Goal: Entertainment & Leisure: Consume media (video, audio)

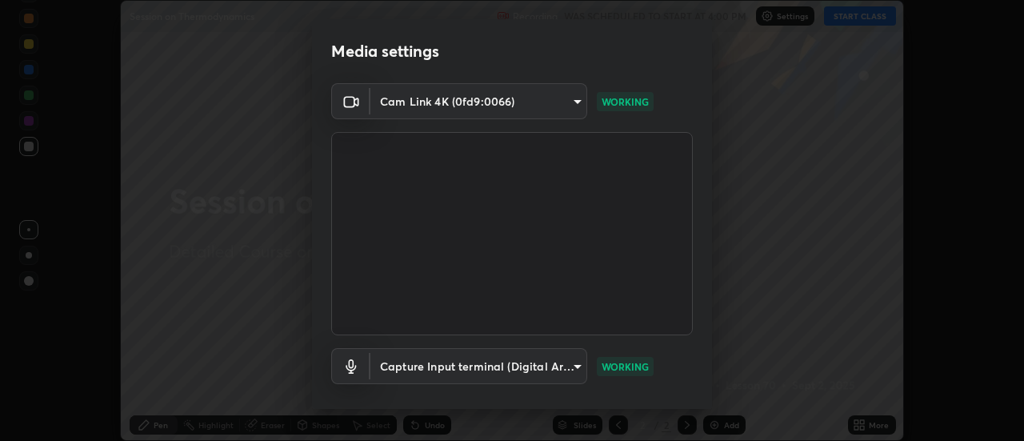
scroll to position [84, 0]
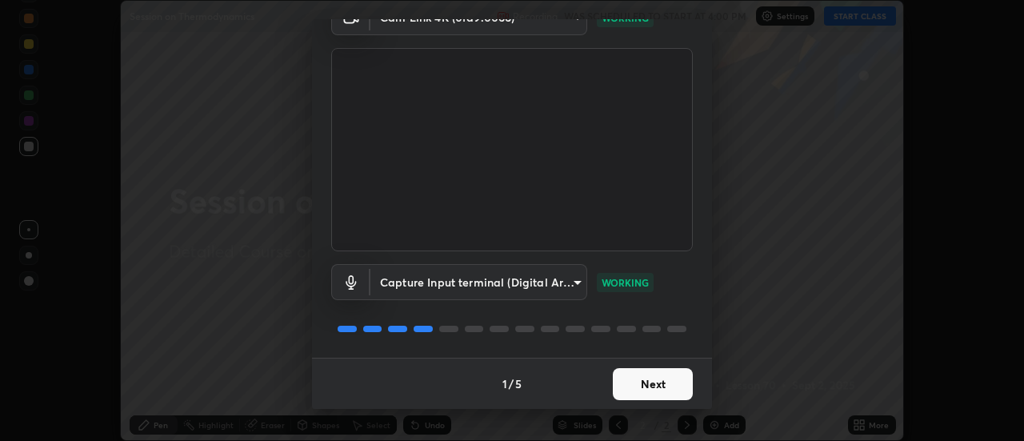
click at [651, 381] on button "Next" at bounding box center [653, 384] width 80 height 32
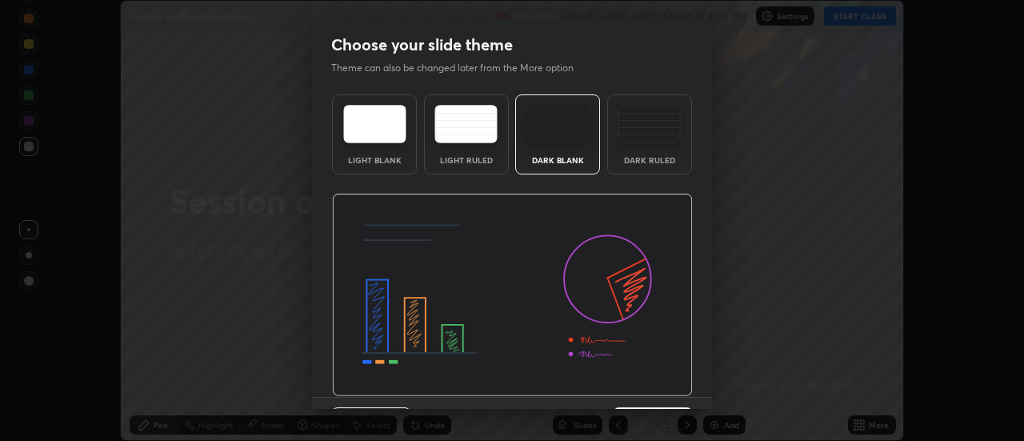
click at [658, 381] on img at bounding box center [512, 295] width 361 height 203
click at [659, 384] on img at bounding box center [512, 295] width 361 height 203
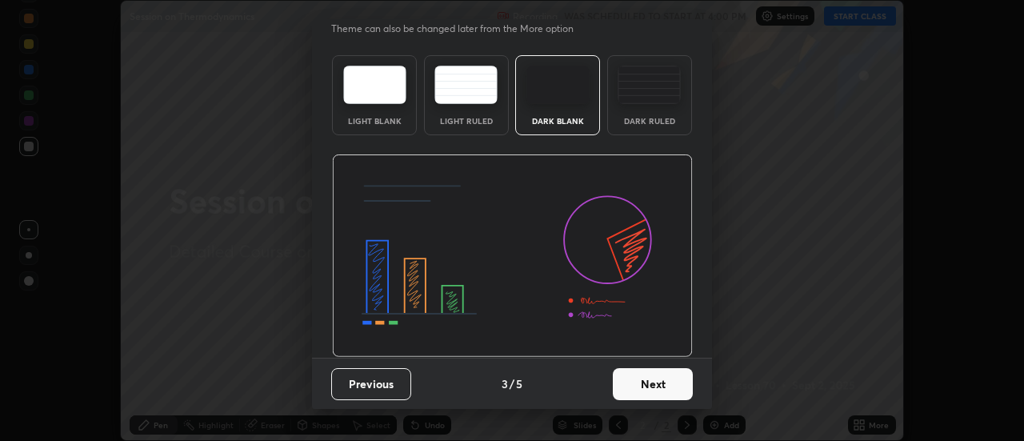
click at [652, 385] on button "Next" at bounding box center [653, 384] width 80 height 32
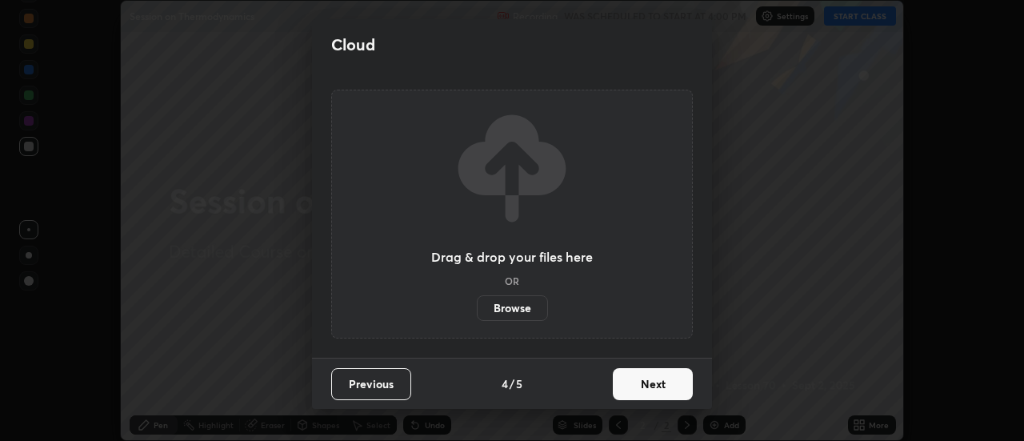
scroll to position [0, 0]
click at [653, 384] on button "Next" at bounding box center [653, 384] width 80 height 32
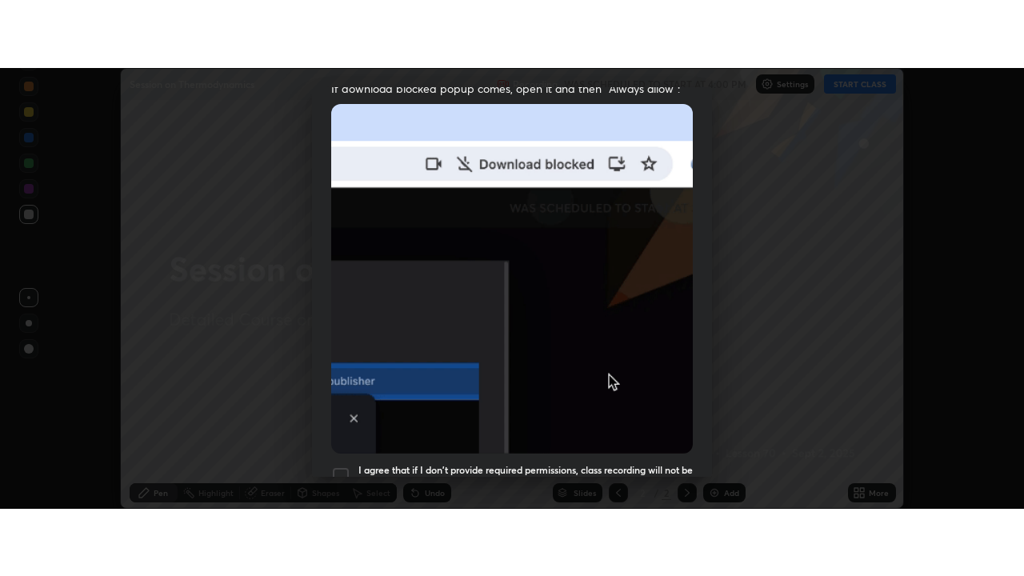
scroll to position [411, 0]
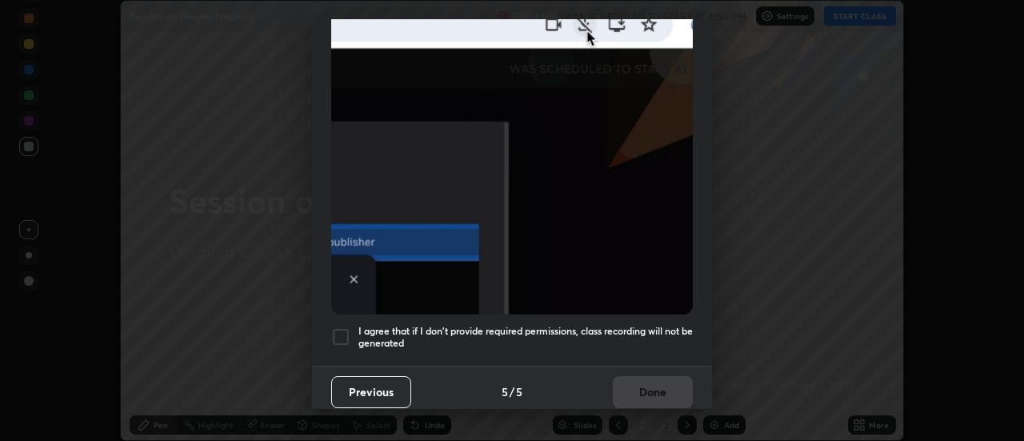
click at [634, 325] on h5 "I agree that if I don't provide required permissions, class recording will not …" at bounding box center [526, 337] width 335 height 25
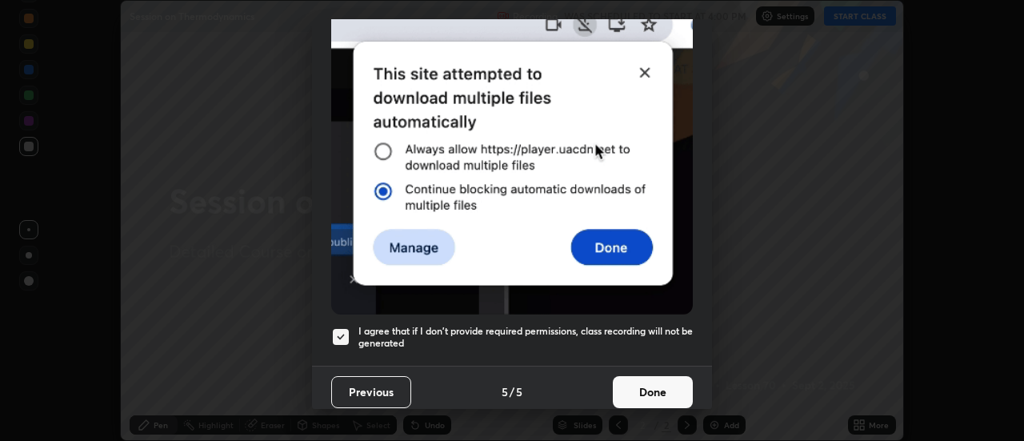
click at [651, 379] on button "Done" at bounding box center [653, 392] width 80 height 32
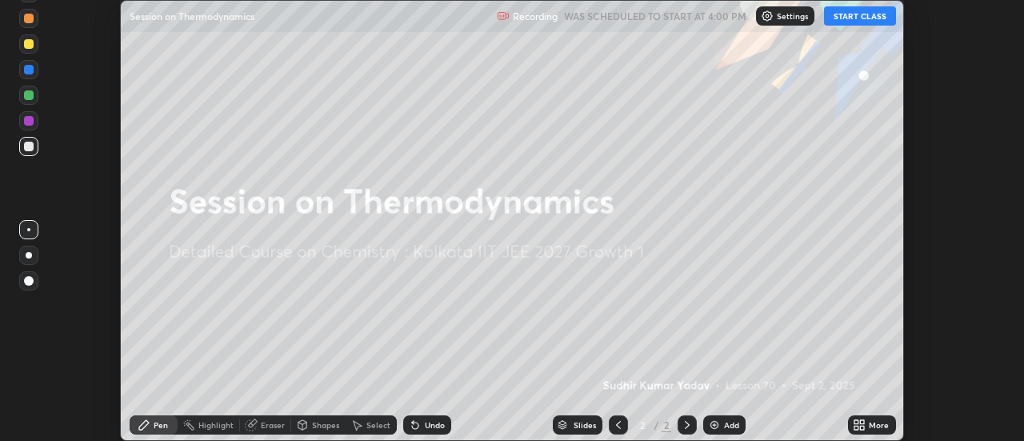
click at [849, 22] on button "START CLASS" at bounding box center [860, 15] width 72 height 19
click at [857, 421] on icon at bounding box center [857, 422] width 4 height 4
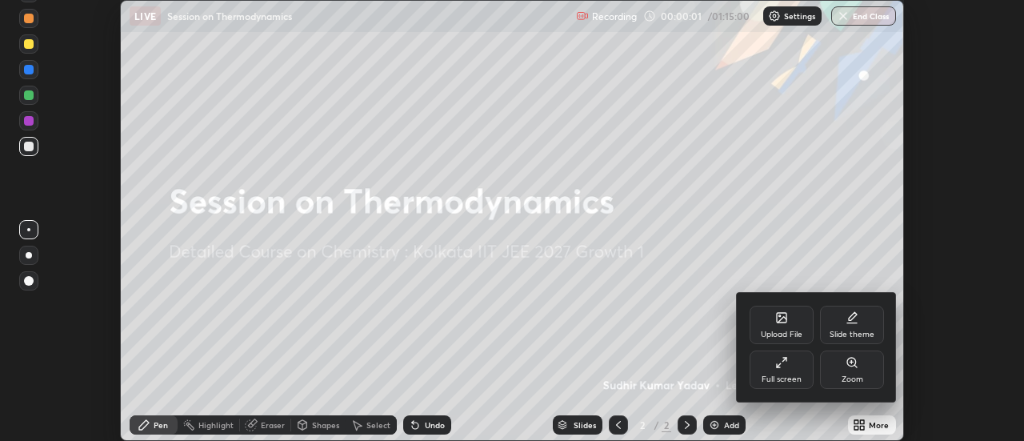
click at [794, 366] on div "Full screen" at bounding box center [782, 370] width 64 height 38
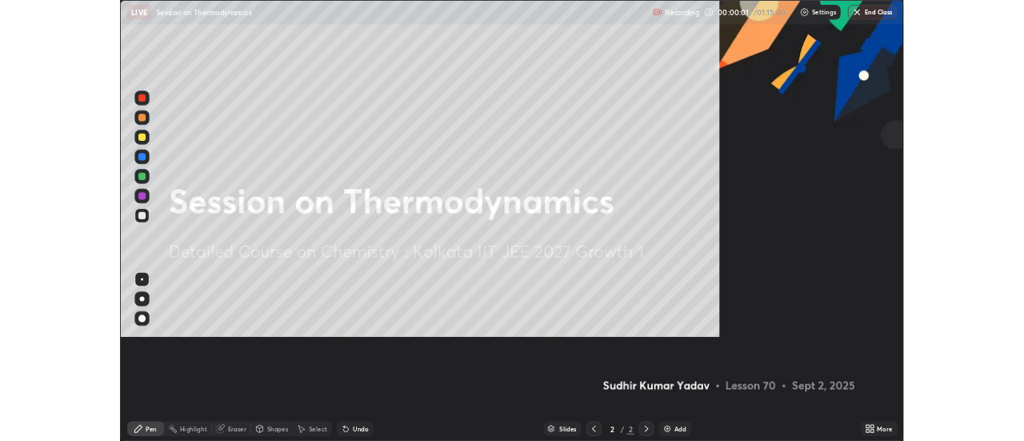
scroll to position [576, 1024]
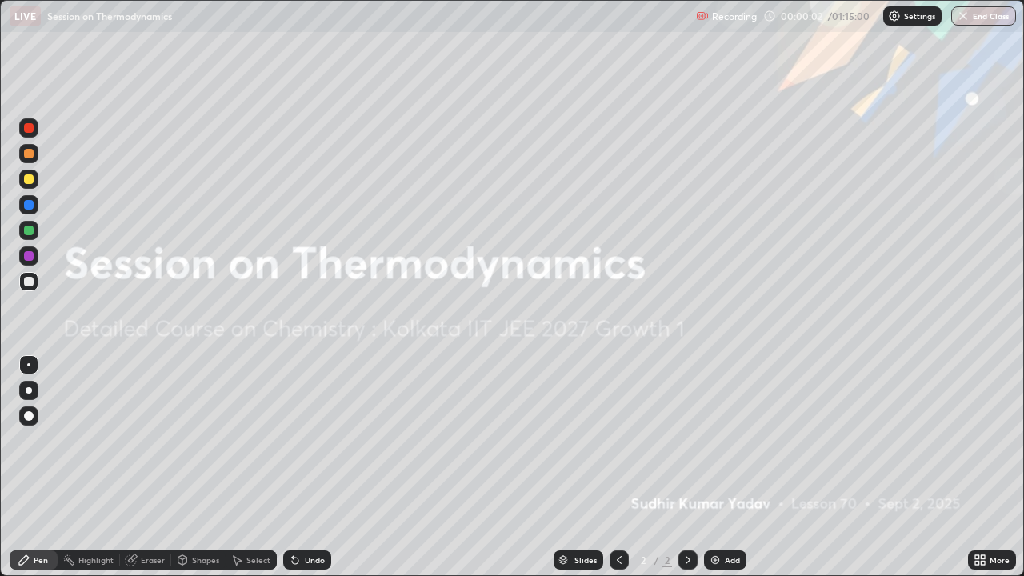
click at [728, 440] on div "Add" at bounding box center [725, 560] width 42 height 19
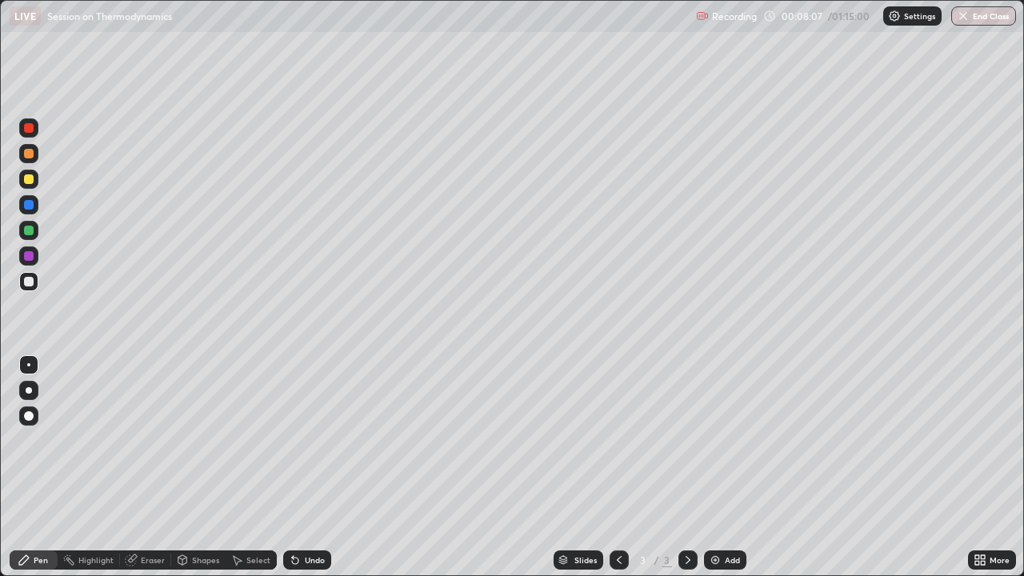
click at [300, 440] on div "Undo" at bounding box center [307, 560] width 48 height 19
click at [292, 440] on icon at bounding box center [293, 557] width 2 height 2
click at [299, 440] on icon at bounding box center [295, 560] width 13 height 13
click at [264, 440] on div "Select" at bounding box center [259, 560] width 24 height 8
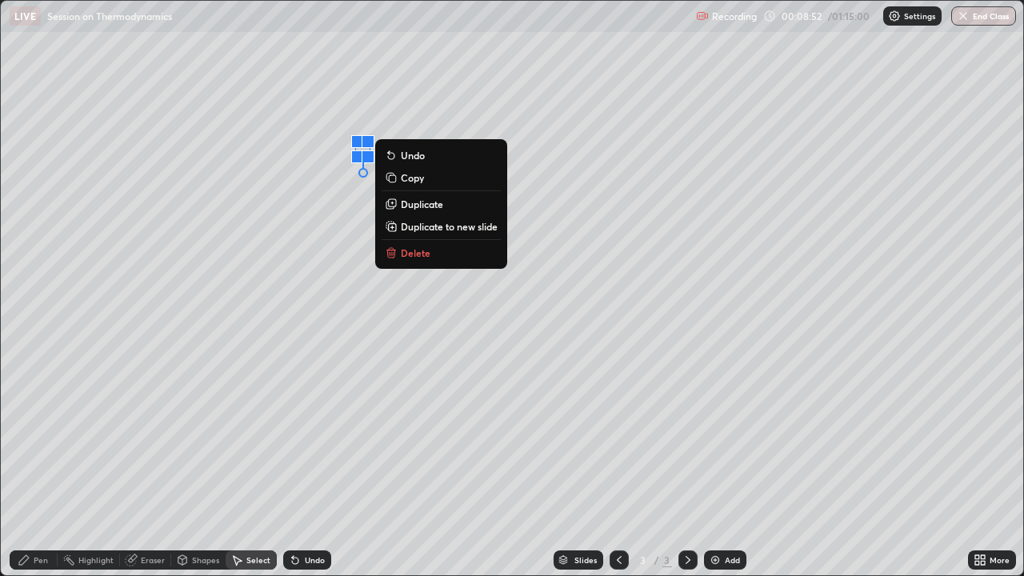
click at [415, 255] on p "Delete" at bounding box center [416, 253] width 30 height 13
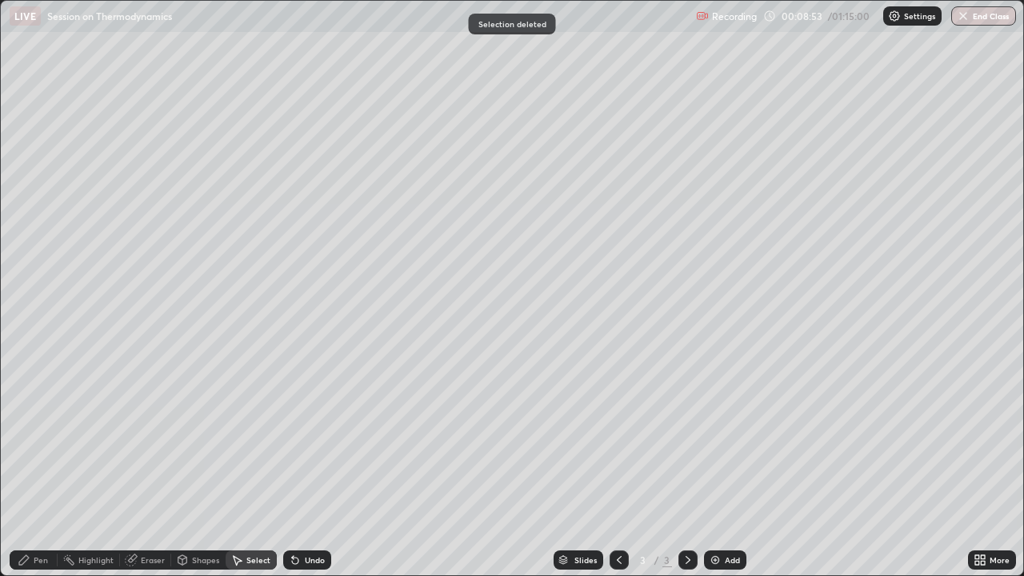
click at [38, 440] on div "Pen" at bounding box center [34, 560] width 48 height 19
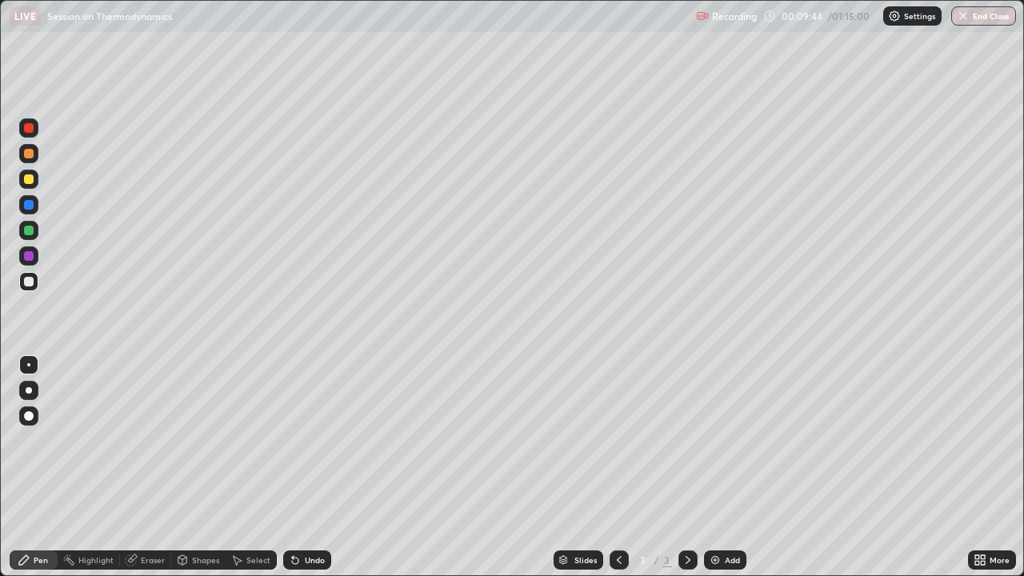
click at [262, 440] on div "Select" at bounding box center [259, 560] width 24 height 8
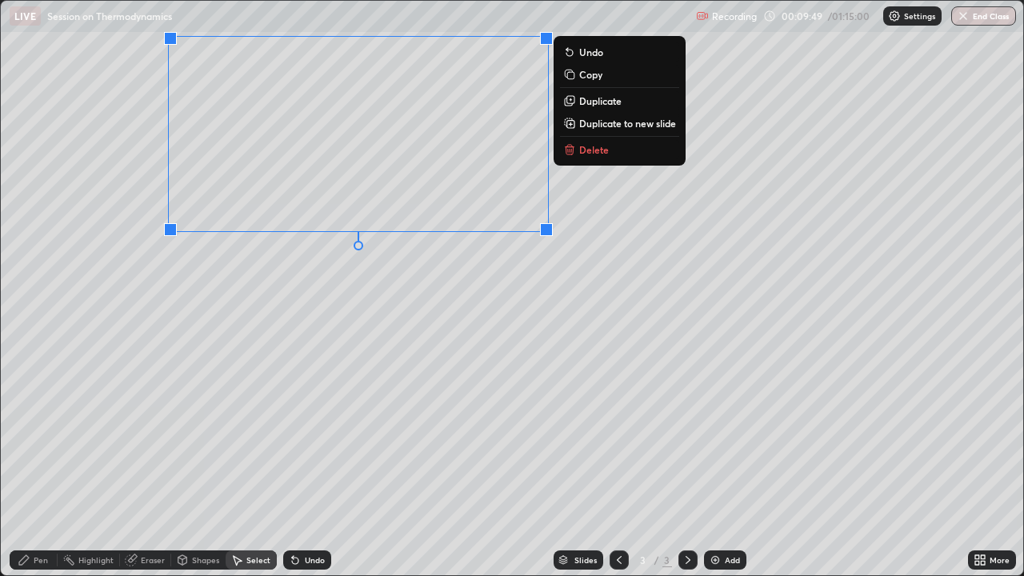
click at [41, 440] on div "Pen" at bounding box center [41, 560] width 14 height 8
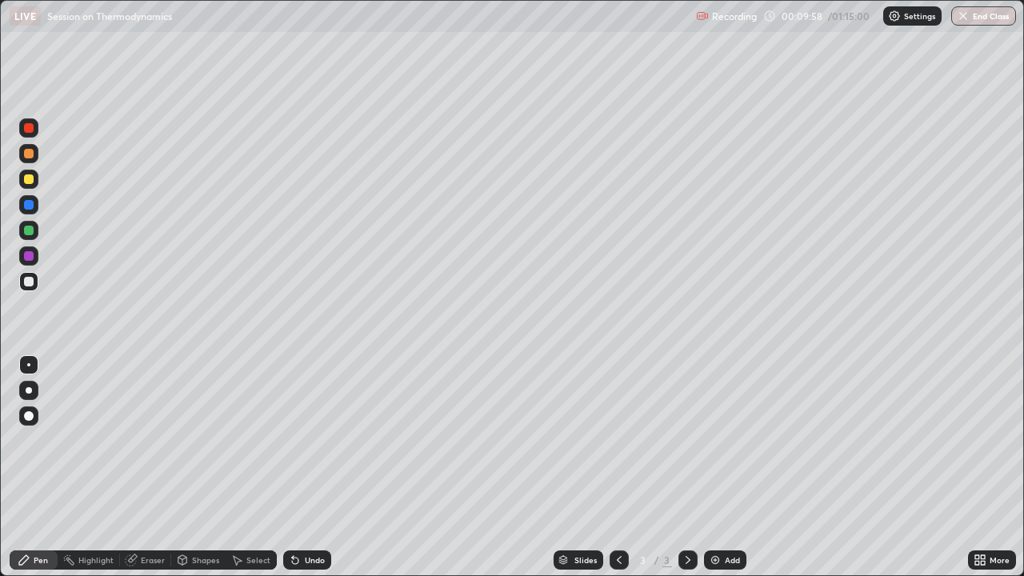
click at [302, 440] on div "Undo" at bounding box center [307, 560] width 48 height 19
click at [299, 440] on icon at bounding box center [295, 560] width 13 height 13
click at [300, 440] on div "Undo" at bounding box center [307, 560] width 48 height 19
click at [301, 440] on div "Undo" at bounding box center [307, 560] width 48 height 19
click at [721, 440] on div "Add" at bounding box center [725, 560] width 42 height 19
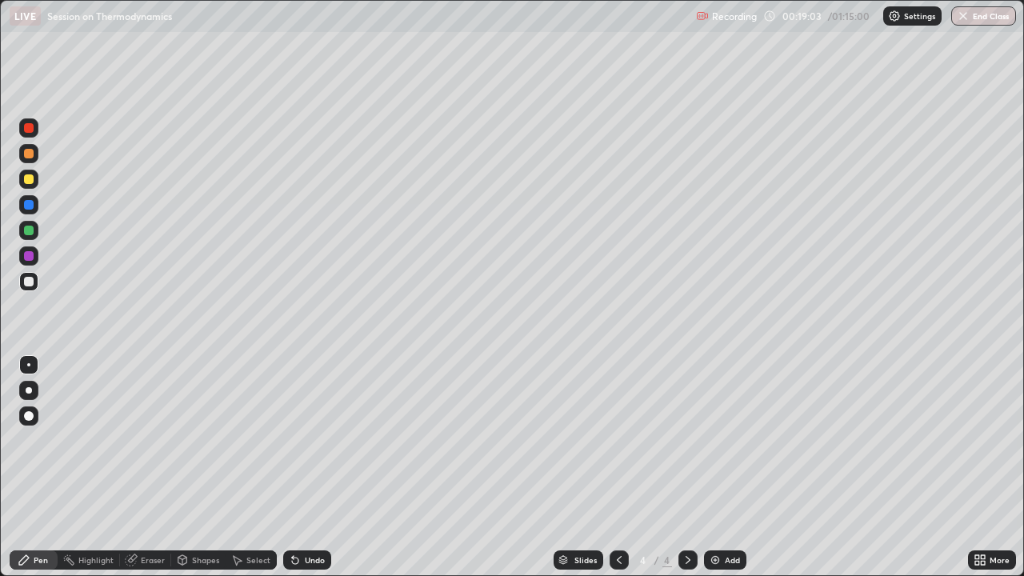
click at [292, 440] on icon at bounding box center [293, 557] width 2 height 2
click at [300, 440] on div "Undo" at bounding box center [307, 560] width 48 height 19
click at [307, 440] on div "Undo" at bounding box center [315, 560] width 20 height 8
click at [255, 440] on div "Select" at bounding box center [259, 560] width 24 height 8
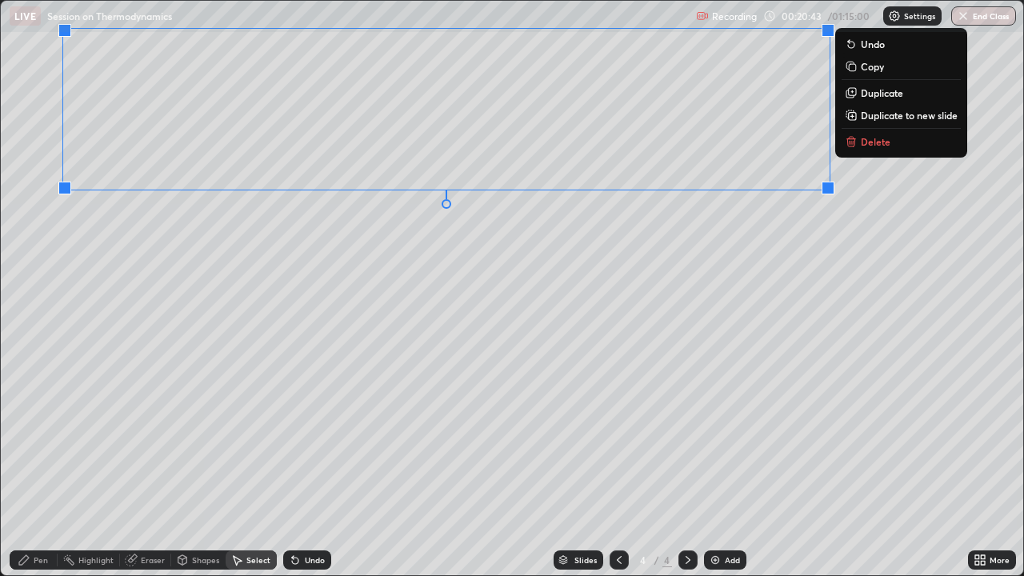
click at [33, 440] on div "Pen" at bounding box center [34, 560] width 48 height 19
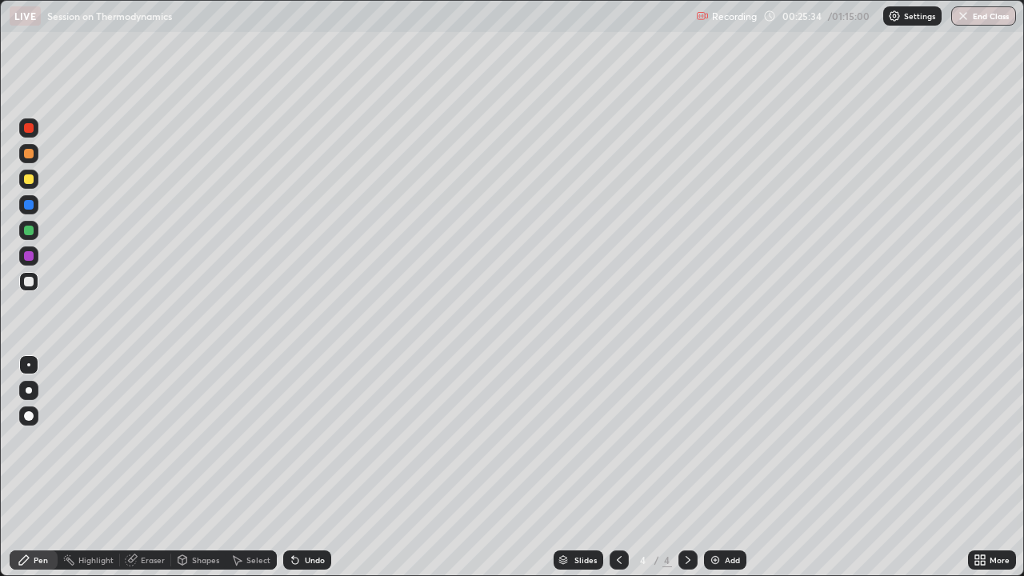
click at [290, 440] on div "Undo" at bounding box center [304, 560] width 54 height 32
click at [305, 440] on div "Undo" at bounding box center [315, 560] width 20 height 8
click at [293, 440] on icon at bounding box center [295, 561] width 6 height 6
click at [298, 440] on icon at bounding box center [295, 560] width 13 height 13
click at [307, 440] on div "Undo" at bounding box center [315, 560] width 20 height 8
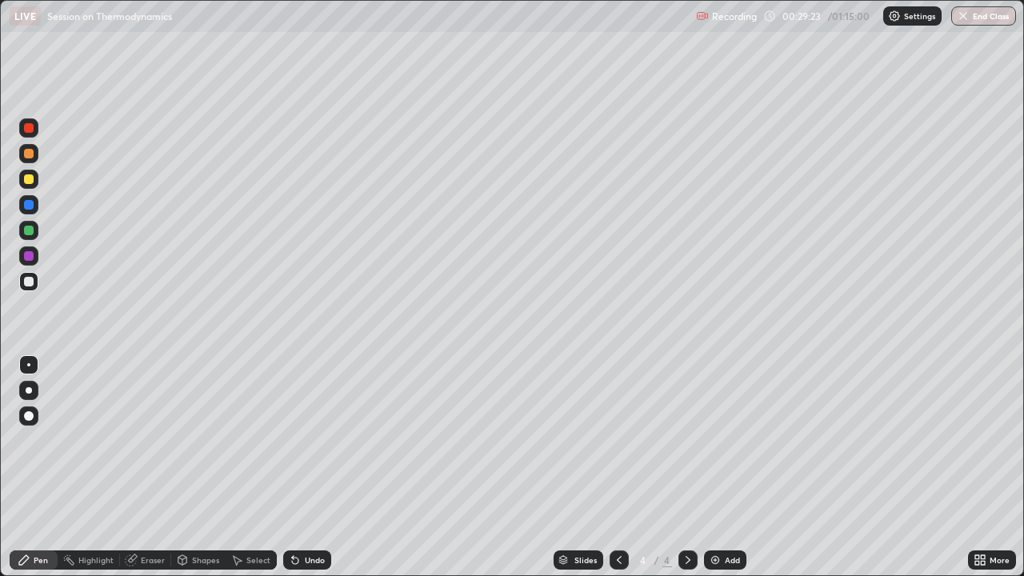
click at [293, 440] on icon at bounding box center [295, 561] width 6 height 6
click at [305, 440] on div "Undo" at bounding box center [315, 560] width 20 height 8
click at [293, 440] on icon at bounding box center [295, 561] width 6 height 6
click at [309, 440] on div "Undo" at bounding box center [315, 560] width 20 height 8
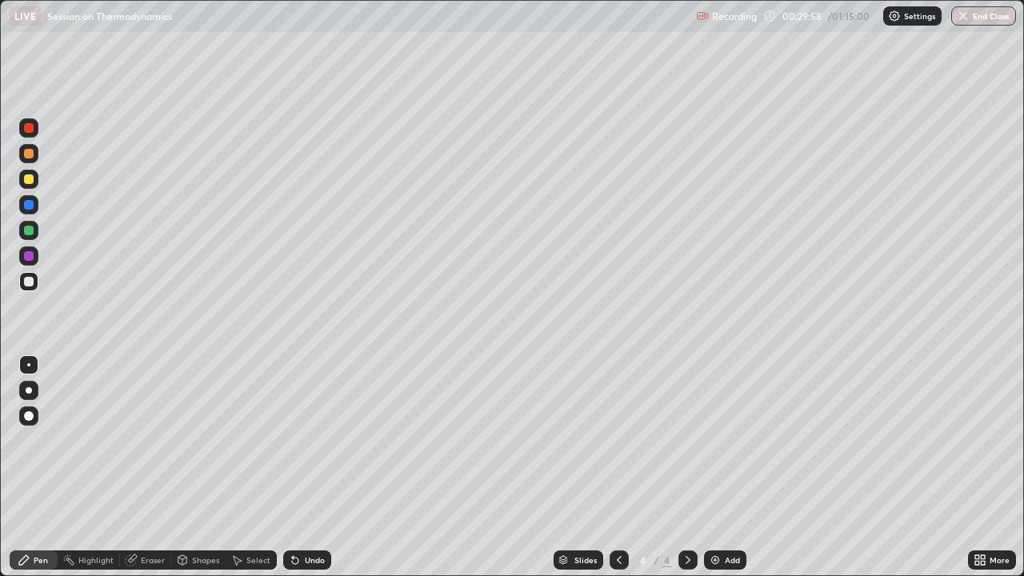
click at [309, 440] on div "Undo" at bounding box center [307, 560] width 48 height 19
click at [305, 440] on div "Undo" at bounding box center [307, 560] width 48 height 19
click at [303, 440] on div "Undo" at bounding box center [307, 560] width 48 height 19
click at [312, 440] on div "Undo" at bounding box center [315, 560] width 20 height 8
click at [314, 440] on div "Undo" at bounding box center [307, 560] width 48 height 19
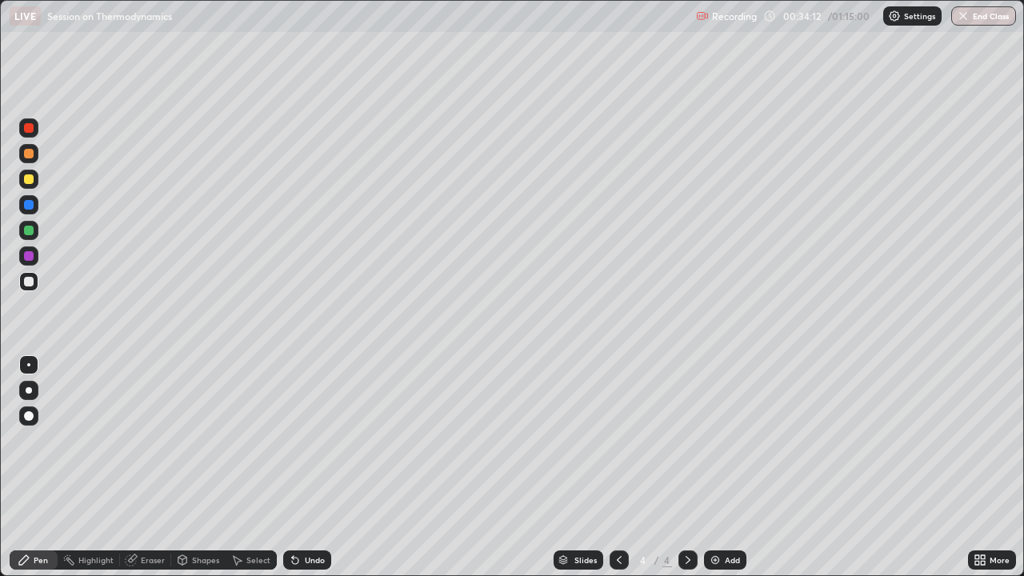
click at [712, 440] on img at bounding box center [715, 560] width 13 height 13
click at [298, 440] on div "Undo" at bounding box center [307, 560] width 48 height 19
click at [296, 440] on div "Undo" at bounding box center [307, 560] width 48 height 19
click at [295, 440] on div "Undo" at bounding box center [307, 560] width 48 height 19
click at [291, 440] on div "Undo" at bounding box center [307, 560] width 48 height 19
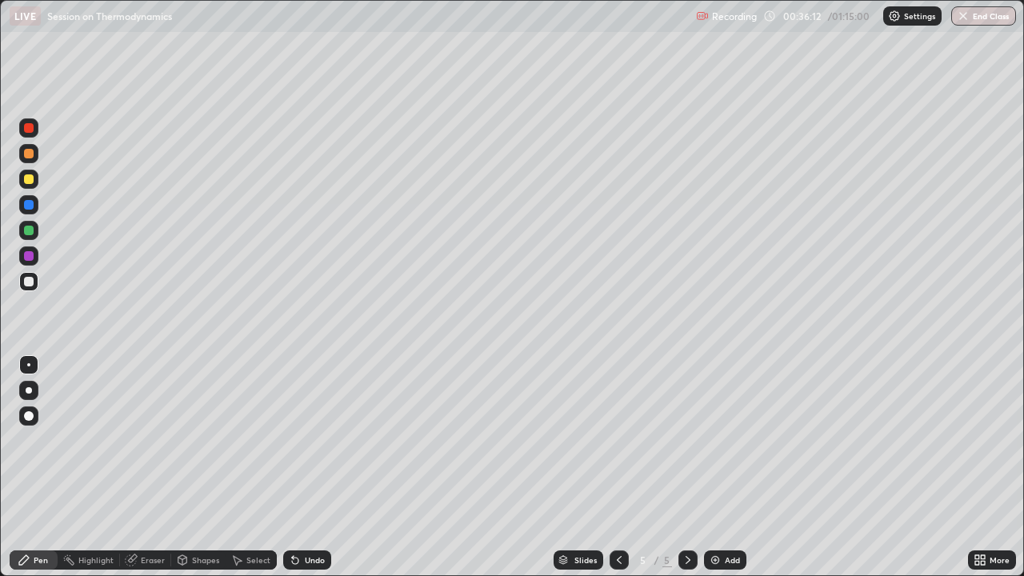
click at [307, 440] on div "Undo" at bounding box center [315, 560] width 20 height 8
click at [301, 440] on div "Undo" at bounding box center [307, 560] width 48 height 19
click at [295, 440] on icon at bounding box center [295, 561] width 6 height 6
click at [292, 440] on icon at bounding box center [295, 561] width 6 height 6
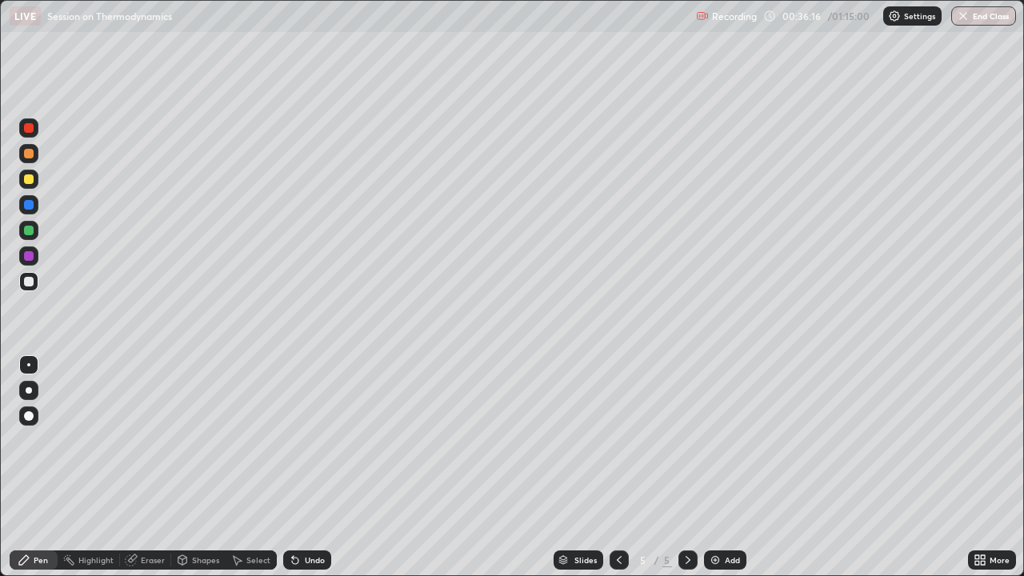
click at [292, 440] on icon at bounding box center [295, 561] width 6 height 6
click at [292, 440] on icon at bounding box center [293, 557] width 2 height 2
click at [292, 440] on icon at bounding box center [295, 561] width 6 height 6
click at [283, 440] on div "Undo" at bounding box center [307, 560] width 48 height 19
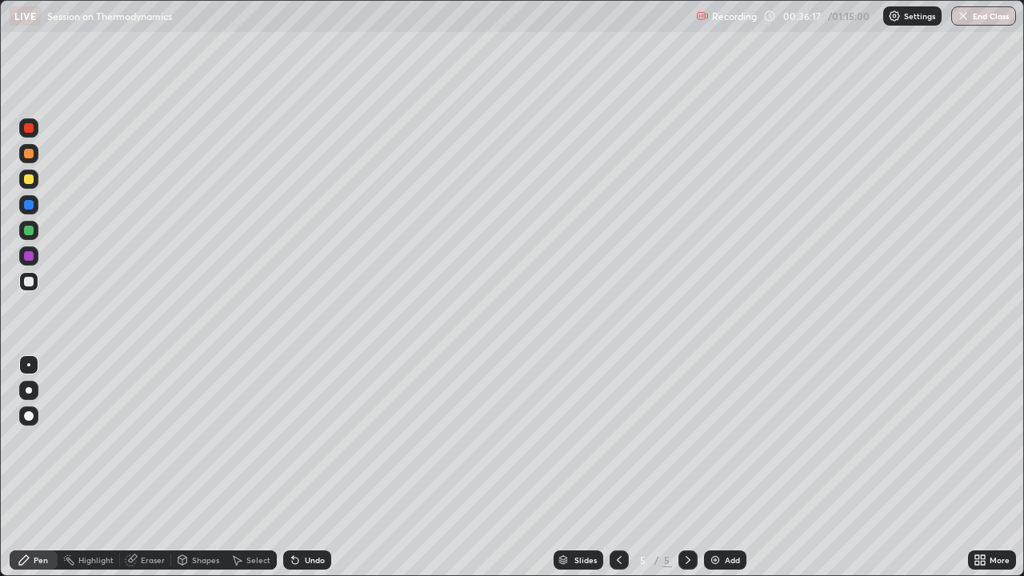
click at [292, 440] on icon at bounding box center [295, 561] width 6 height 6
click at [283, 440] on div "Undo" at bounding box center [307, 560] width 48 height 19
click at [292, 440] on icon at bounding box center [295, 561] width 6 height 6
click at [283, 440] on div "Undo" at bounding box center [307, 560] width 48 height 19
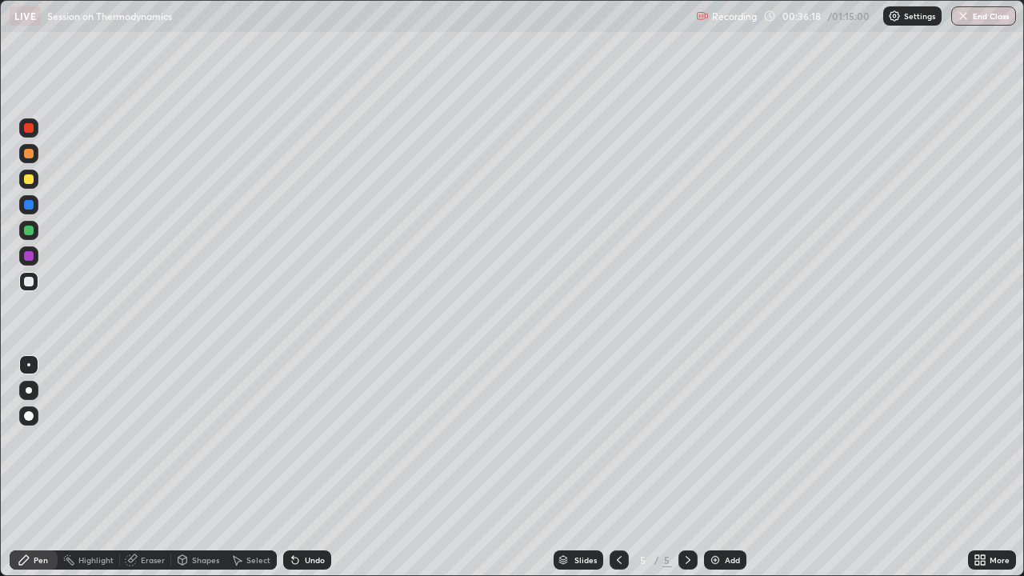
click at [283, 440] on div "Undo" at bounding box center [307, 560] width 48 height 19
click at [285, 440] on div "Undo" at bounding box center [307, 560] width 48 height 19
click at [293, 440] on icon at bounding box center [295, 561] width 6 height 6
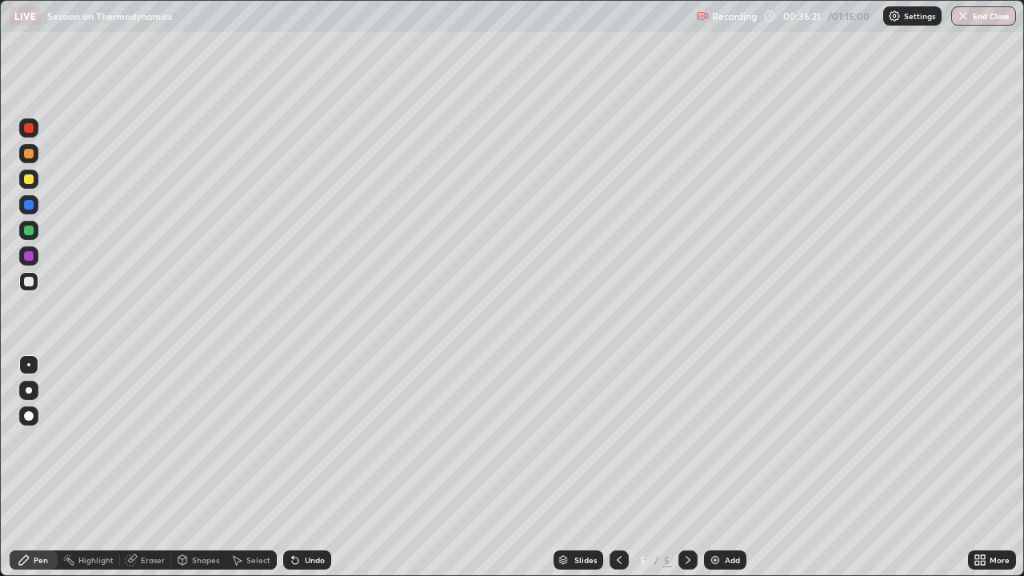
click at [292, 440] on icon at bounding box center [295, 561] width 6 height 6
click at [254, 440] on div "Select" at bounding box center [259, 560] width 24 height 8
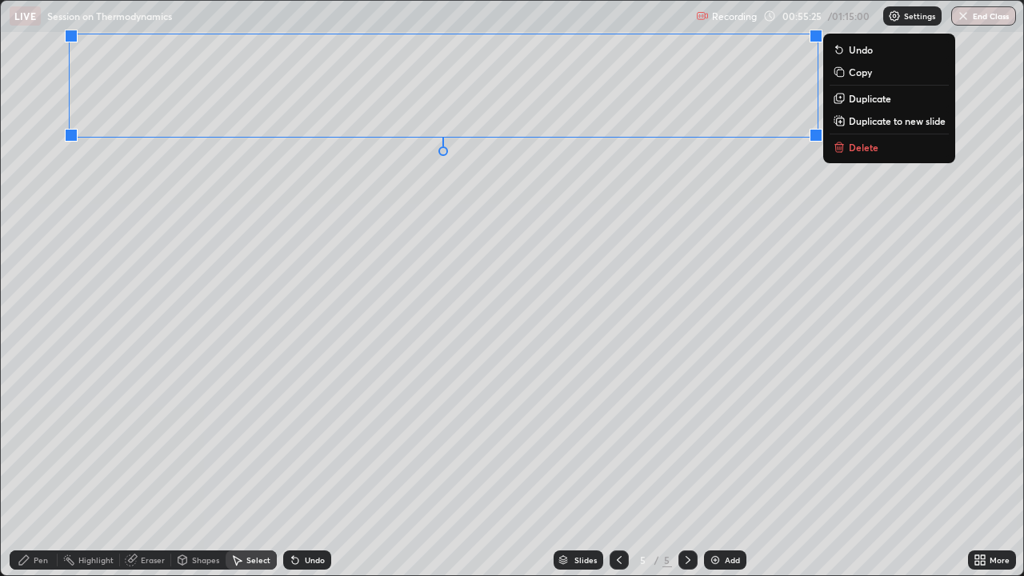
click at [45, 440] on div "Pen" at bounding box center [41, 560] width 14 height 8
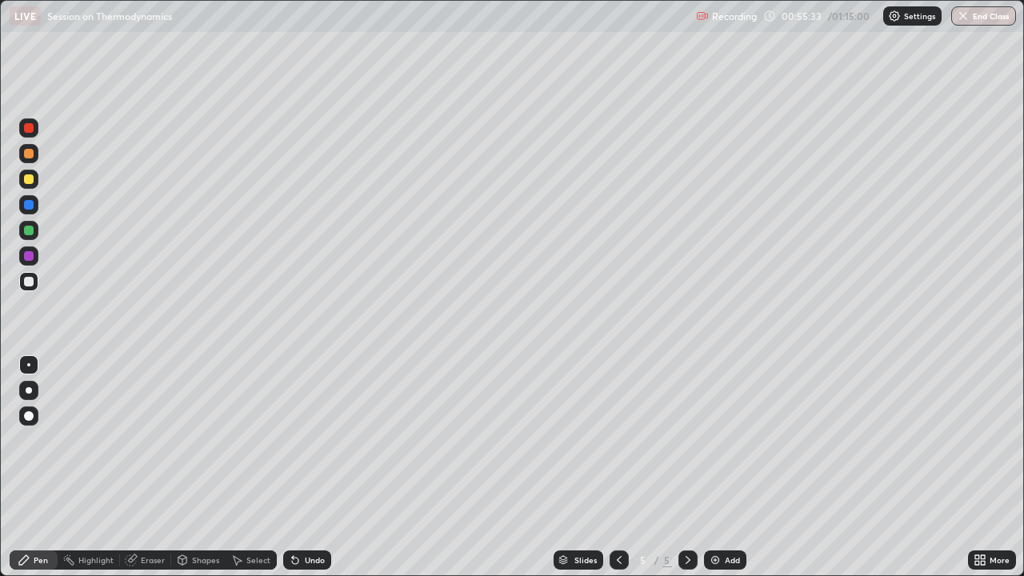
click at [35, 231] on div at bounding box center [28, 230] width 19 height 19
click at [304, 440] on div "Undo" at bounding box center [307, 560] width 48 height 19
click at [298, 440] on icon at bounding box center [295, 560] width 13 height 13
click at [306, 440] on div "Undo" at bounding box center [307, 560] width 48 height 19
click at [296, 440] on icon at bounding box center [295, 560] width 13 height 13
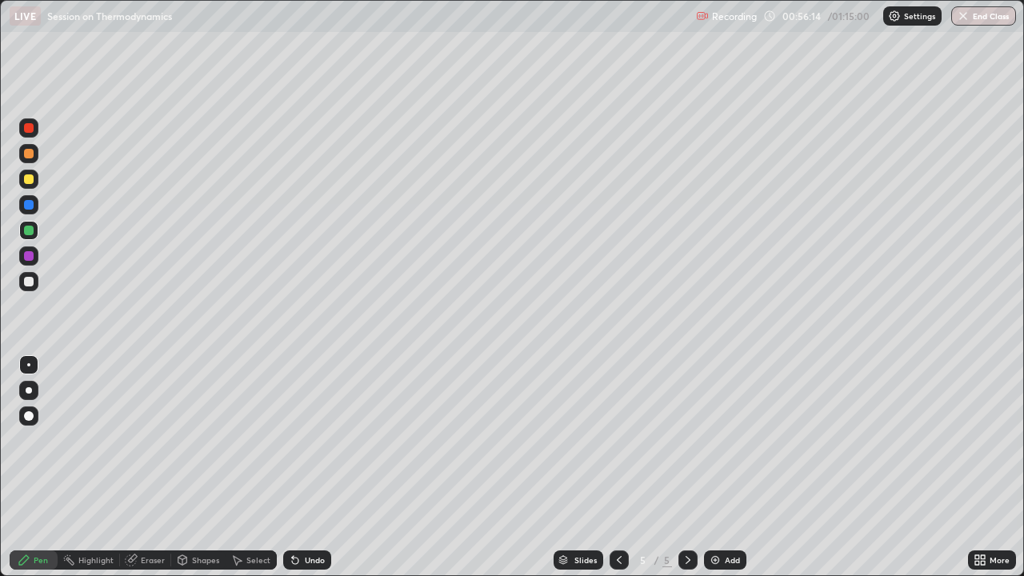
click at [293, 440] on icon at bounding box center [295, 561] width 6 height 6
click at [289, 440] on icon at bounding box center [295, 560] width 13 height 13
click at [293, 440] on icon at bounding box center [295, 561] width 6 height 6
click at [301, 440] on div "Undo" at bounding box center [307, 560] width 48 height 19
click at [298, 440] on icon at bounding box center [295, 560] width 13 height 13
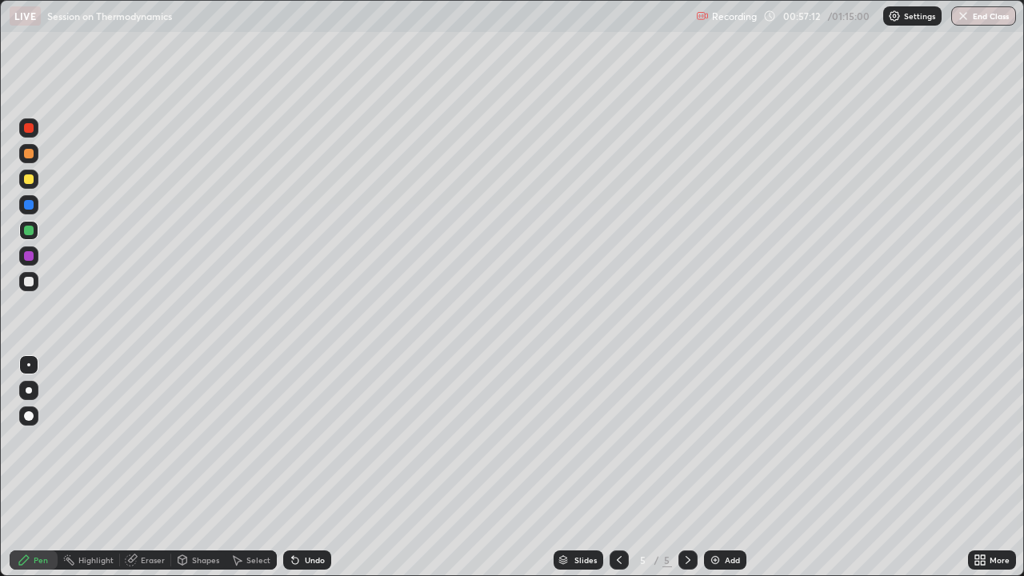
click at [305, 440] on div "Undo" at bounding box center [315, 560] width 20 height 8
click at [302, 440] on div "Undo" at bounding box center [307, 560] width 48 height 19
click at [299, 440] on icon at bounding box center [295, 560] width 13 height 13
click at [299, 440] on div "Undo" at bounding box center [307, 560] width 48 height 19
click at [715, 440] on img at bounding box center [715, 560] width 13 height 13
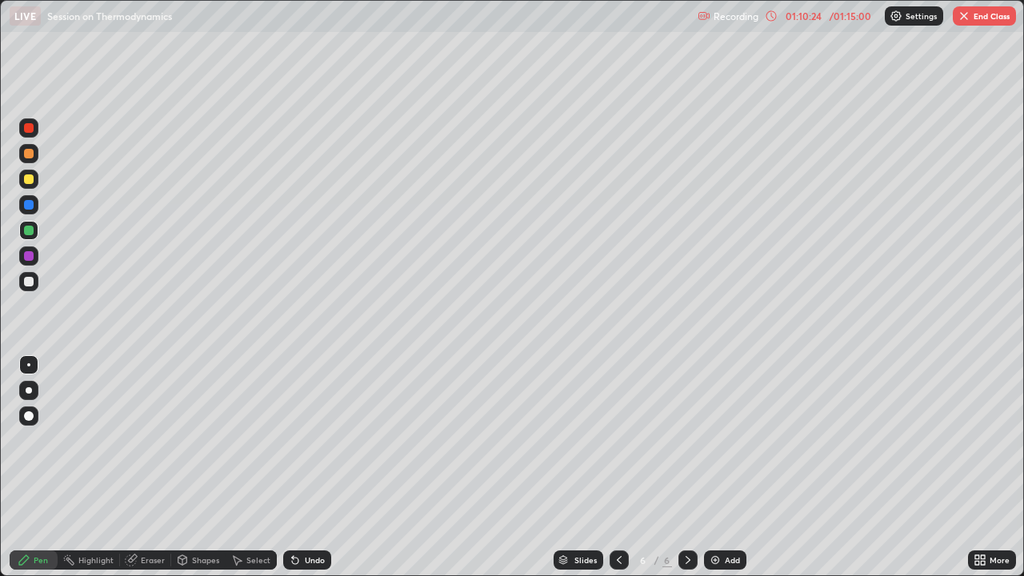
click at [298, 440] on icon at bounding box center [295, 560] width 13 height 13
click at [300, 440] on div "Undo" at bounding box center [307, 560] width 48 height 19
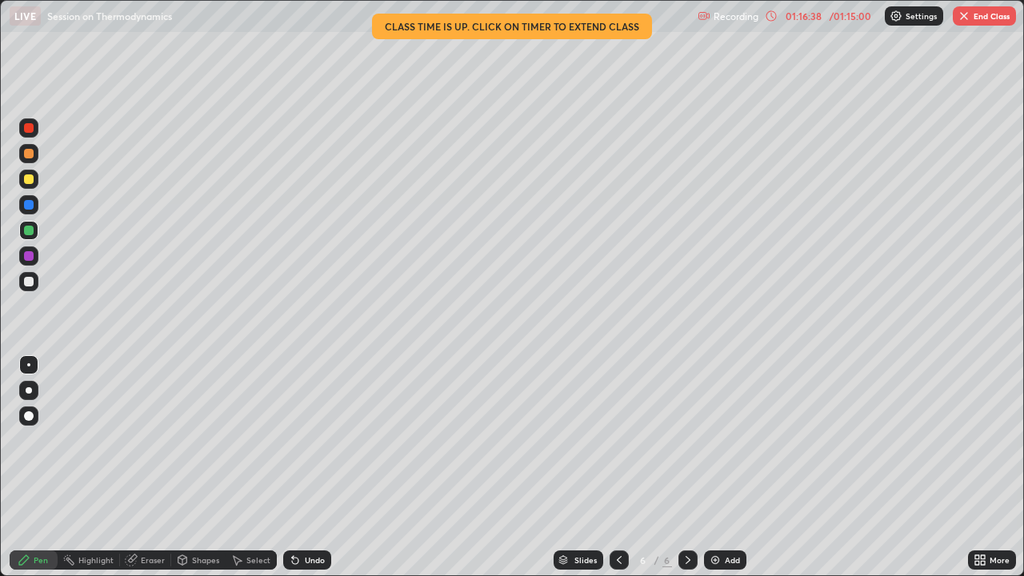
click at [308, 440] on div "Undo" at bounding box center [315, 560] width 20 height 8
click at [304, 440] on div "Undo" at bounding box center [307, 560] width 48 height 19
click at [307, 440] on div "Undo" at bounding box center [315, 560] width 20 height 8
click at [309, 440] on div "Undo" at bounding box center [315, 560] width 20 height 8
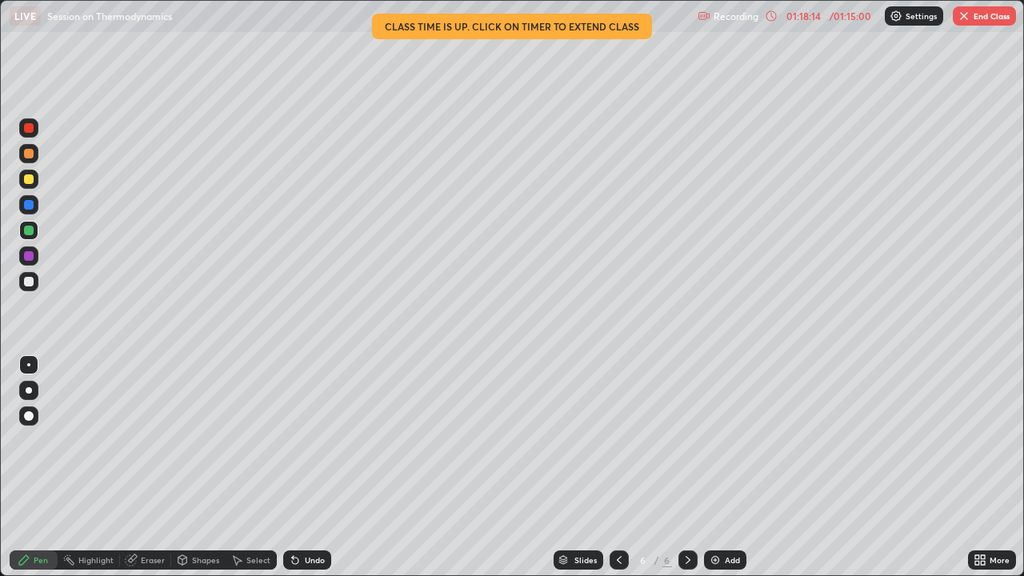
click at [959, 16] on img "button" at bounding box center [964, 16] width 13 height 13
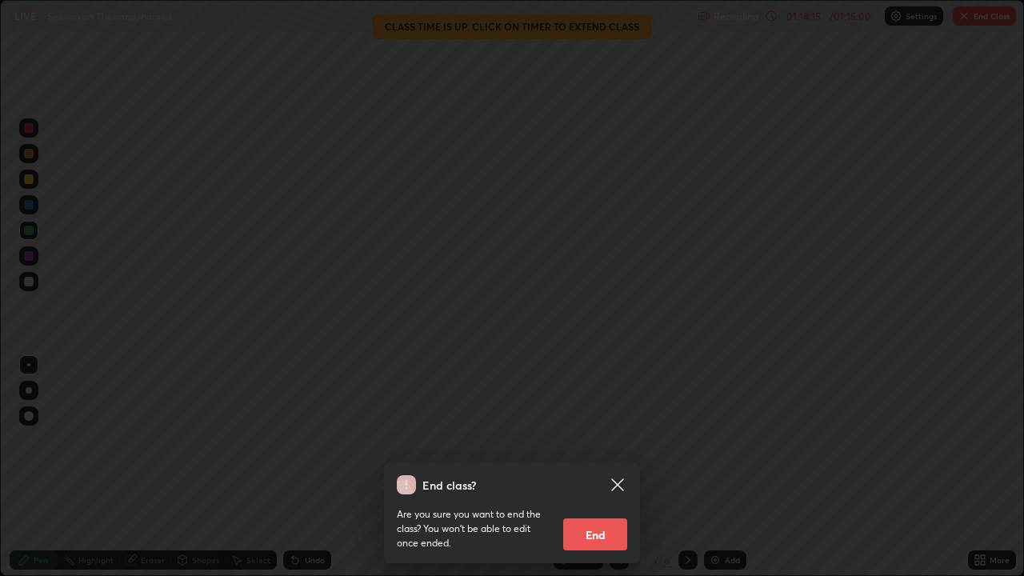
click at [588, 440] on button "End" at bounding box center [595, 535] width 64 height 32
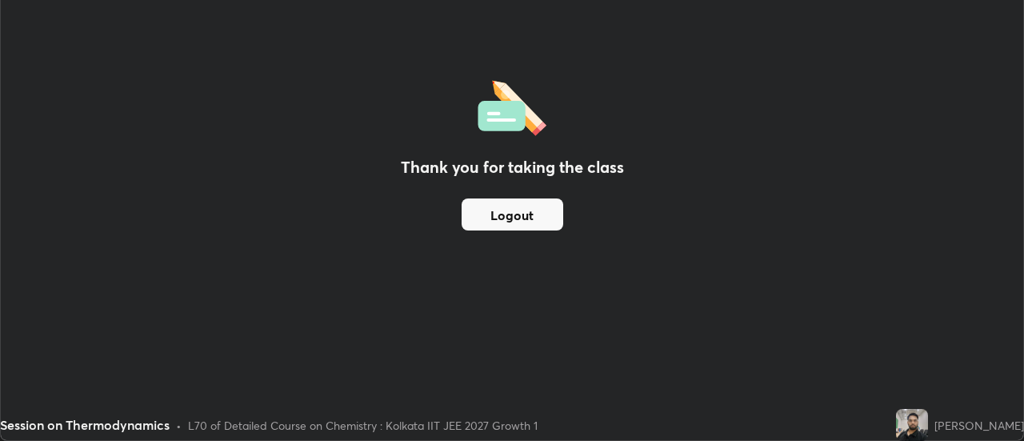
scroll to position [79594, 79010]
